Goal: Navigation & Orientation: Understand site structure

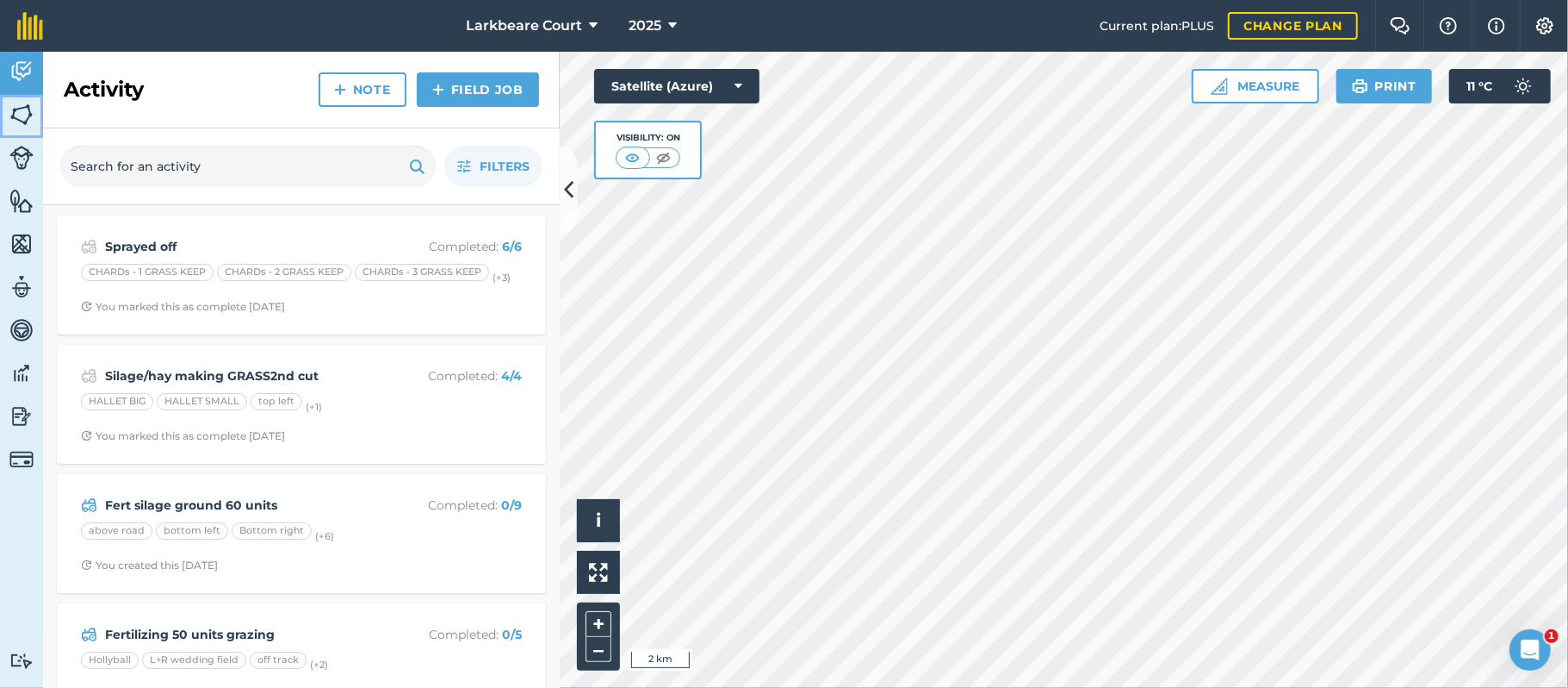
click at [18, 118] on img at bounding box center [21, 114] width 24 height 25
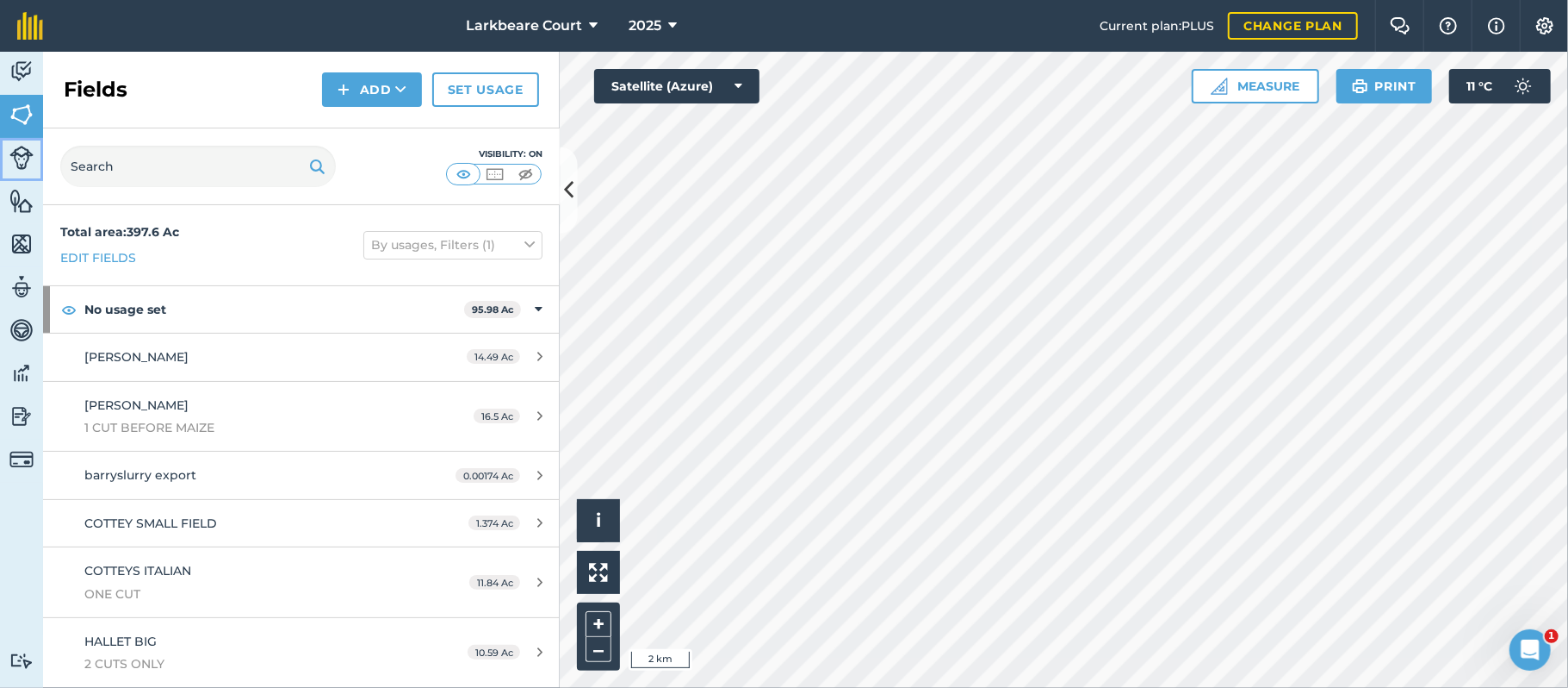
click at [22, 149] on img at bounding box center [21, 157] width 24 height 24
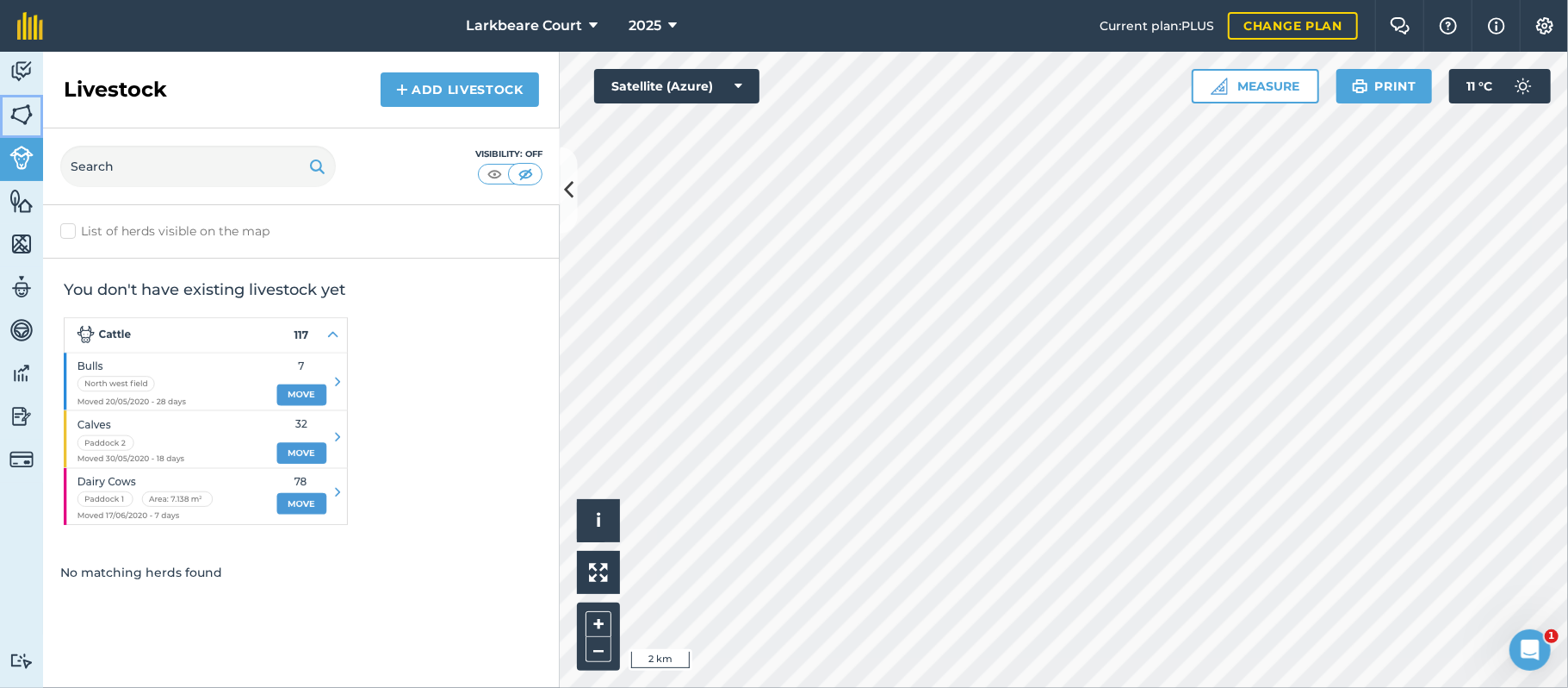
click at [25, 121] on img at bounding box center [21, 114] width 24 height 25
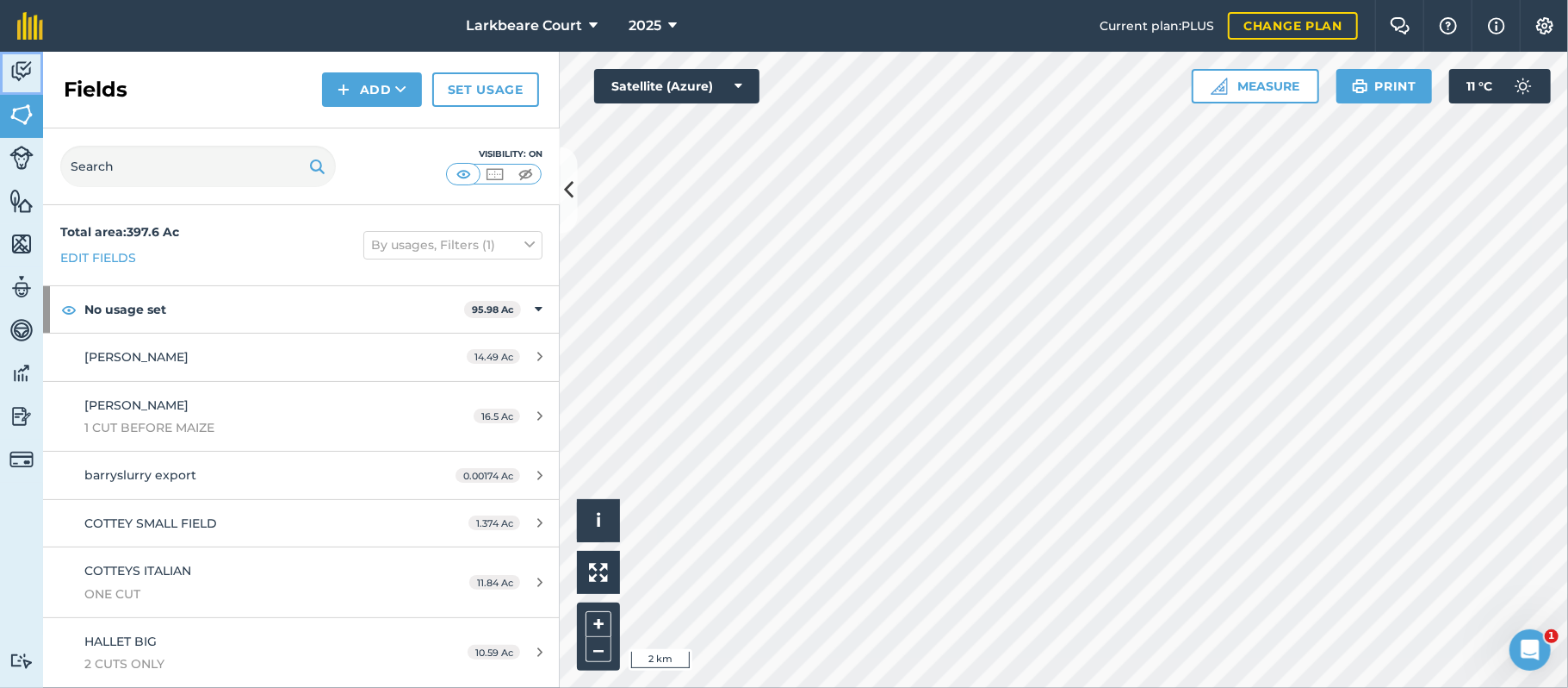
click at [18, 74] on img at bounding box center [21, 71] width 24 height 25
